Goal: Task Accomplishment & Management: Manage account settings

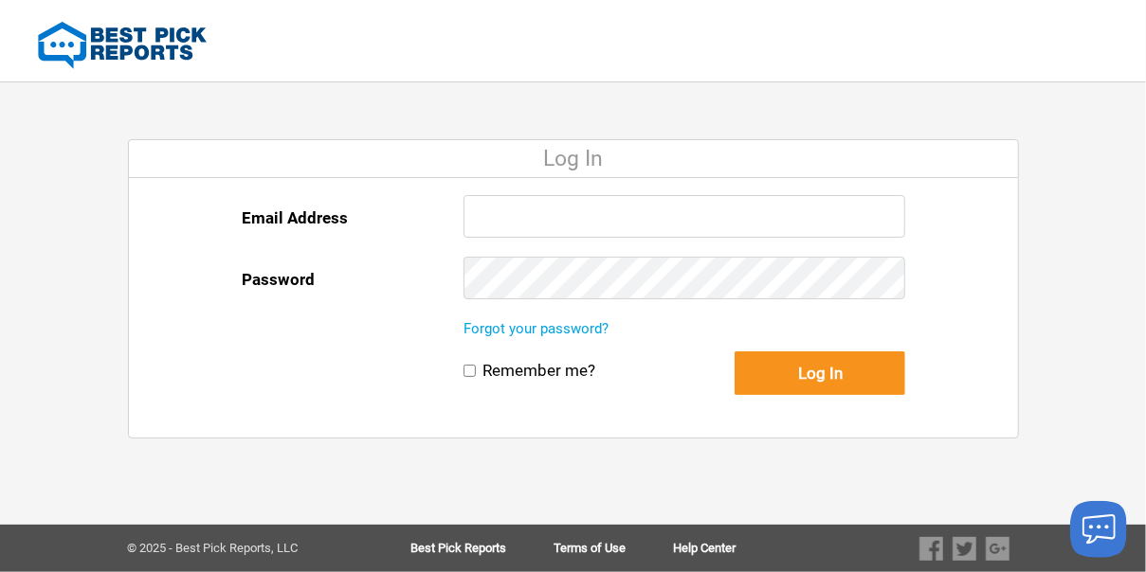
type input "[EMAIL_ADDRESS][DOMAIN_NAME]"
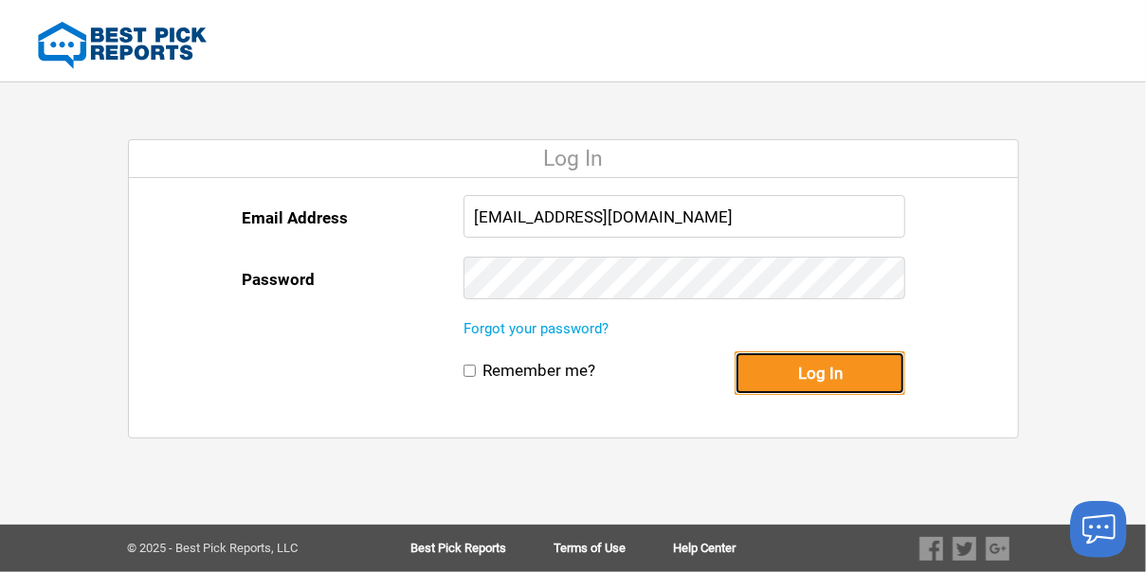
click at [830, 376] on button "Log In" at bounding box center [819, 374] width 171 height 44
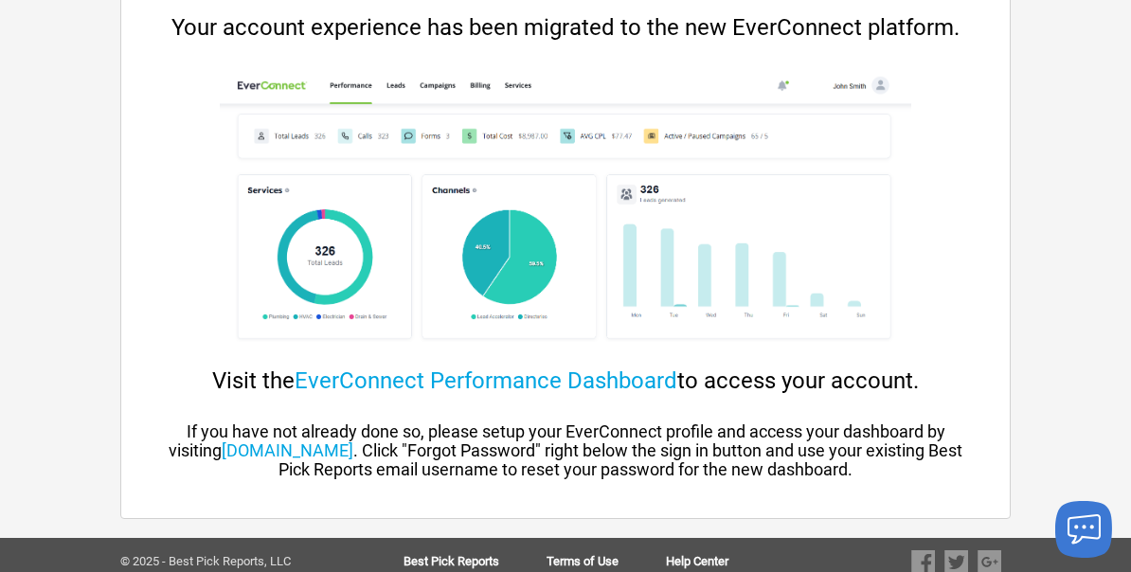
scroll to position [176, 0]
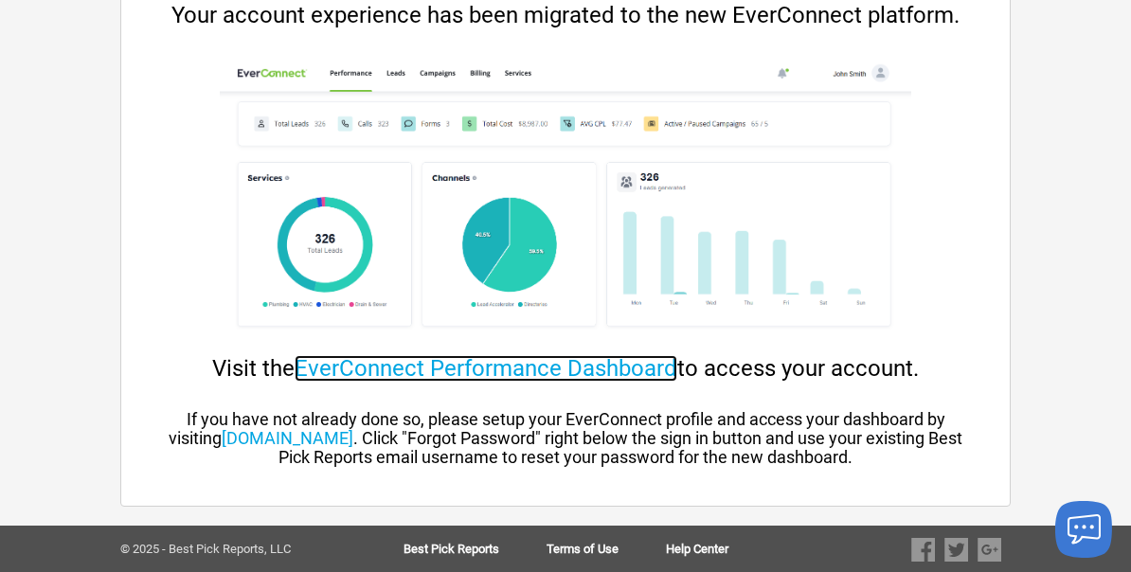
click at [406, 371] on link "EverConnect Performance Dashboard" at bounding box center [486, 368] width 383 height 27
